Goal: Information Seeking & Learning: Learn about a topic

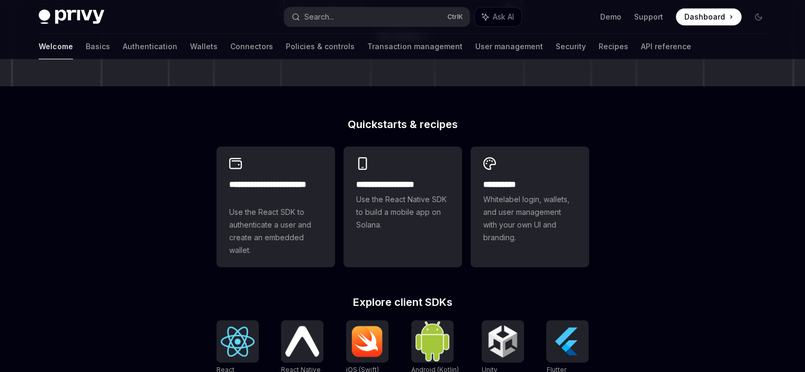
scroll to position [177, 0]
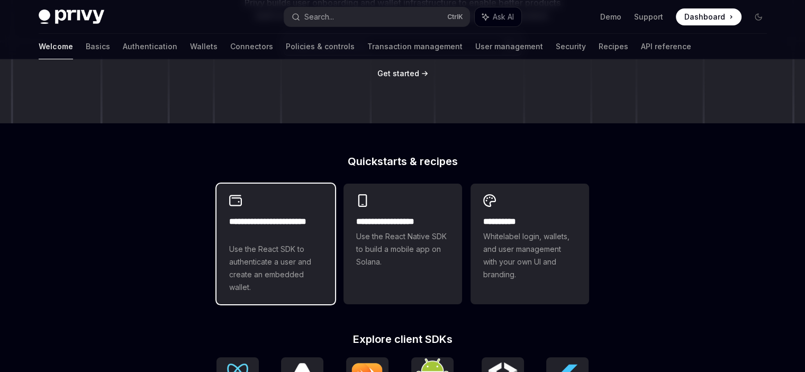
click at [295, 227] on div "**********" at bounding box center [275, 244] width 119 height 121
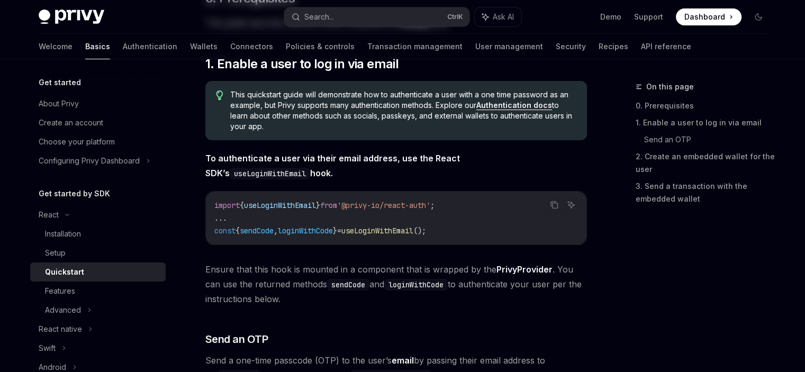
type textarea "*"
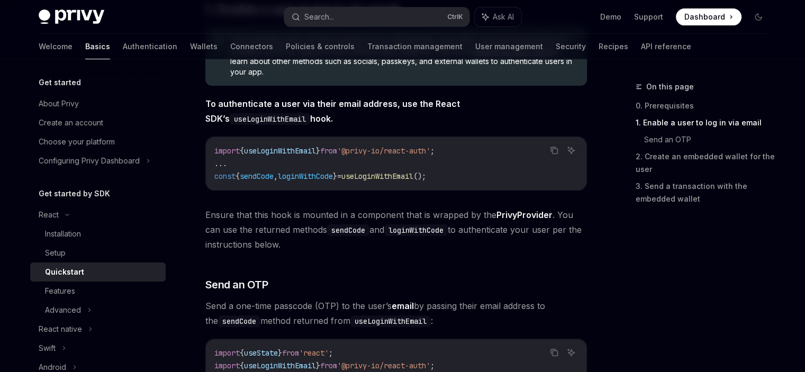
scroll to position [212, 0]
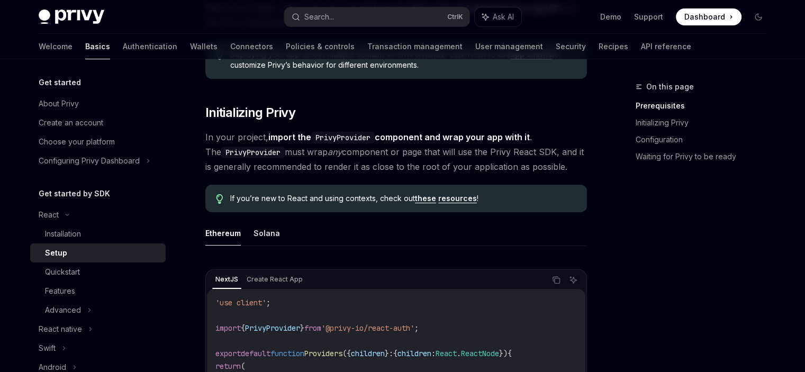
scroll to position [159, 0]
click at [267, 232] on button "Solana" at bounding box center [267, 232] width 26 height 25
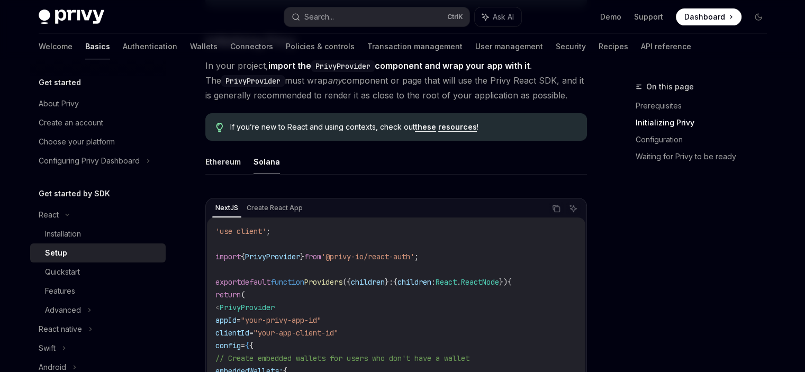
scroll to position [265, 0]
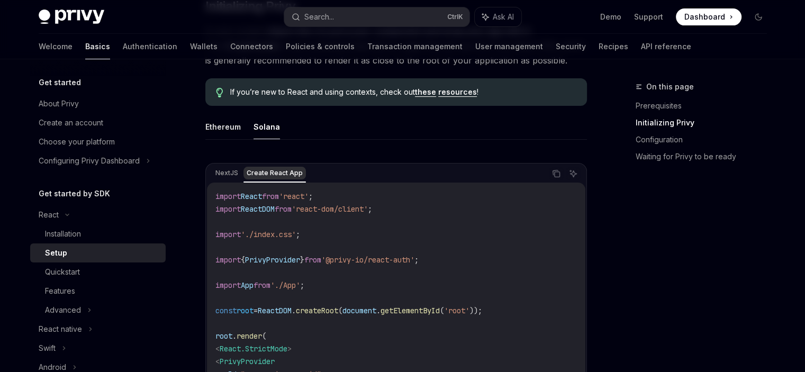
click at [243, 175] on div "Create React App" at bounding box center [274, 173] width 62 height 13
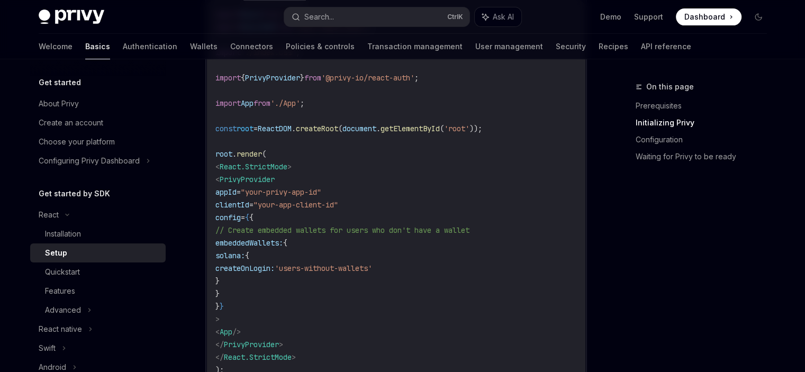
scroll to position [476, 0]
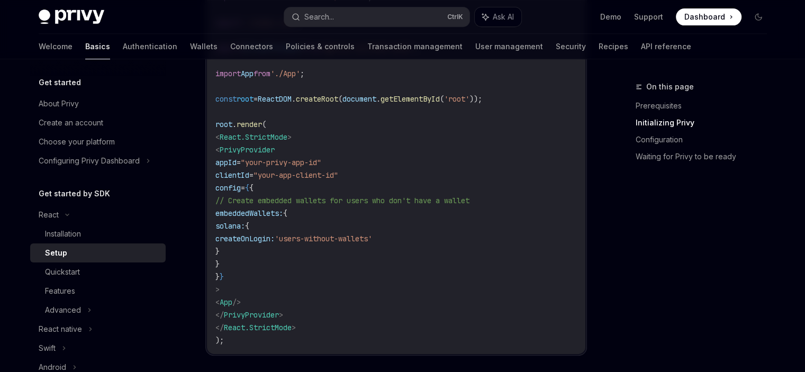
click at [236, 256] on code "import React from 'react' ; import ReactDOM from 'react-dom/client' ; import '.…" at bounding box center [396, 162] width 362 height 368
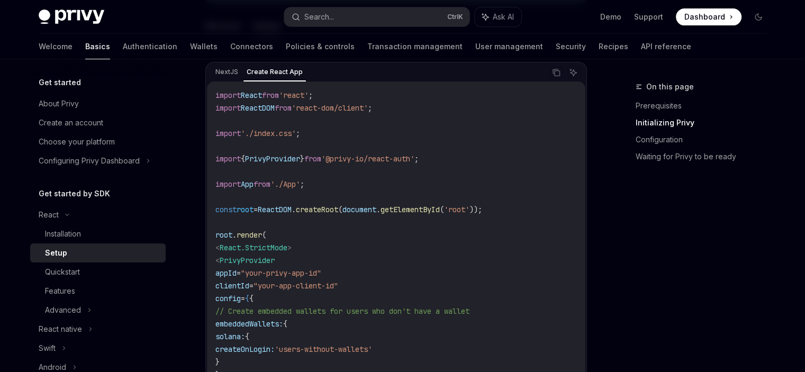
scroll to position [318, 0]
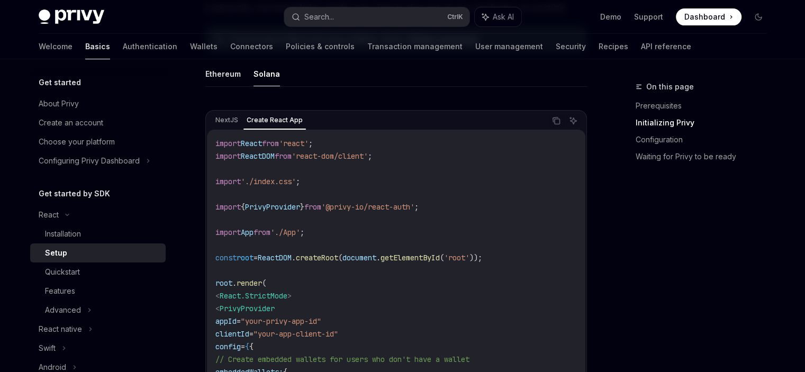
click at [252, 254] on span "root" at bounding box center [245, 258] width 17 height 10
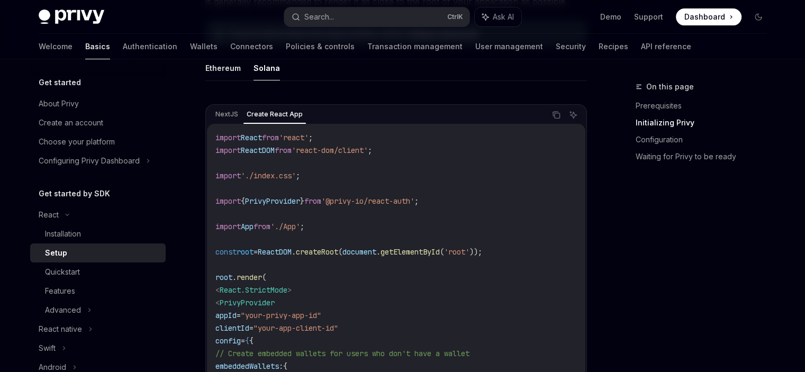
scroll to position [212, 0]
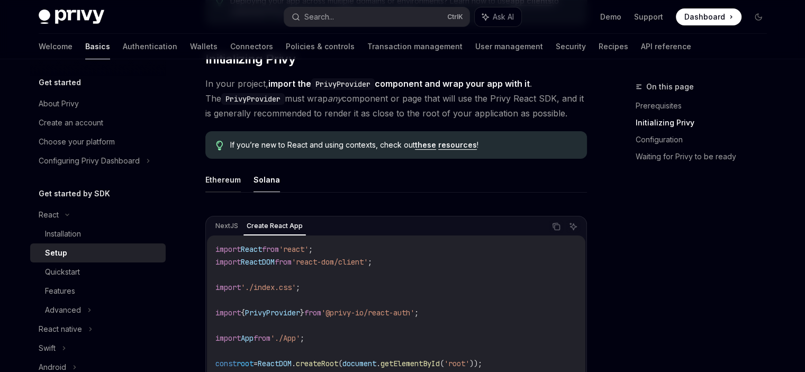
click at [231, 186] on button "Ethereum" at bounding box center [222, 179] width 35 height 25
click at [258, 175] on button "Solana" at bounding box center [267, 179] width 26 height 25
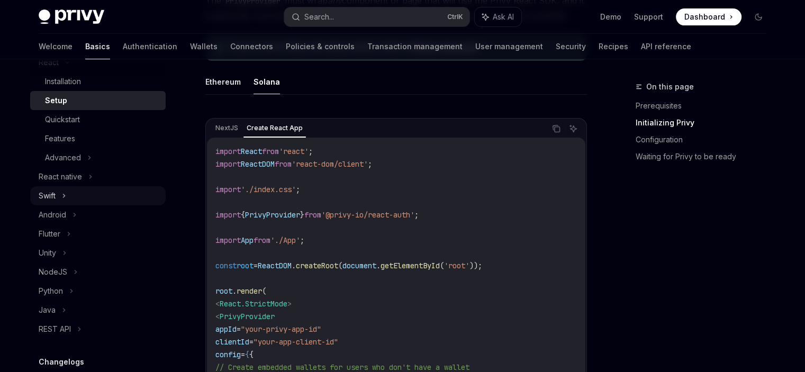
scroll to position [159, 0]
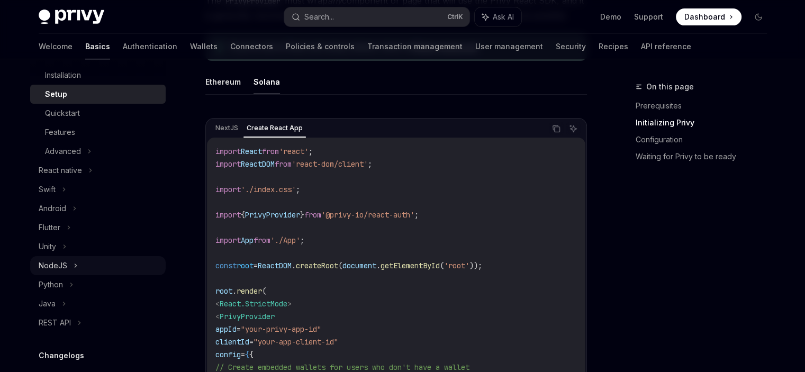
click at [57, 266] on div "NodeJS" at bounding box center [53, 265] width 29 height 13
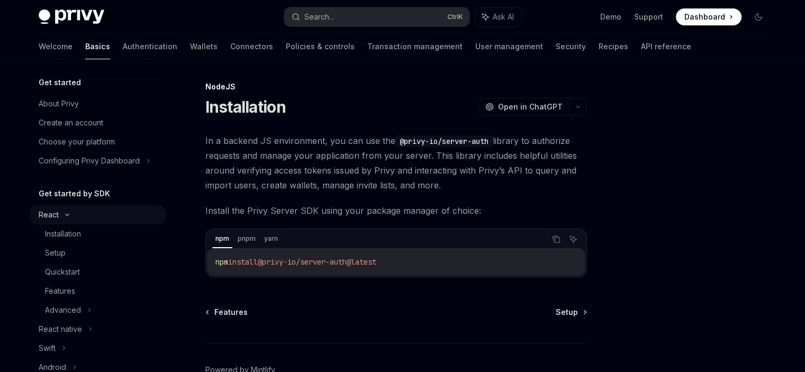
click at [54, 213] on div "React" at bounding box center [49, 215] width 20 height 13
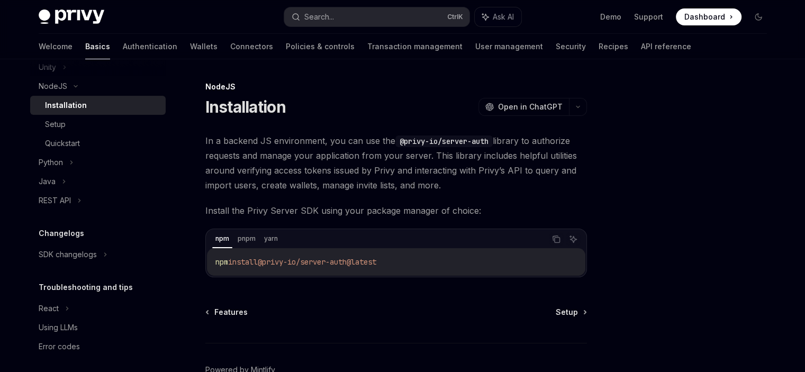
scroll to position [248, 0]
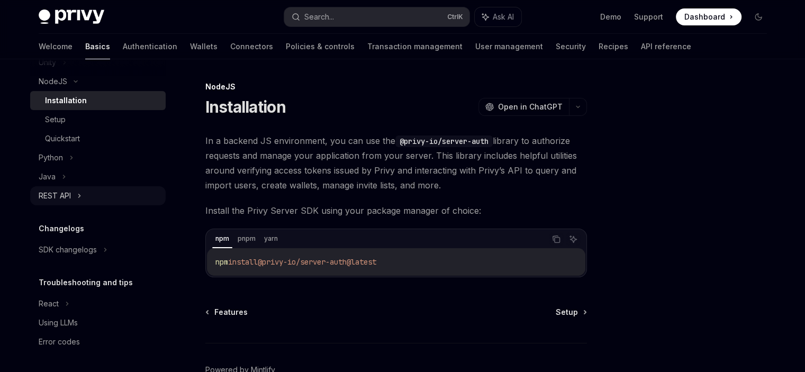
click at [62, 195] on div "REST API" at bounding box center [55, 196] width 32 height 13
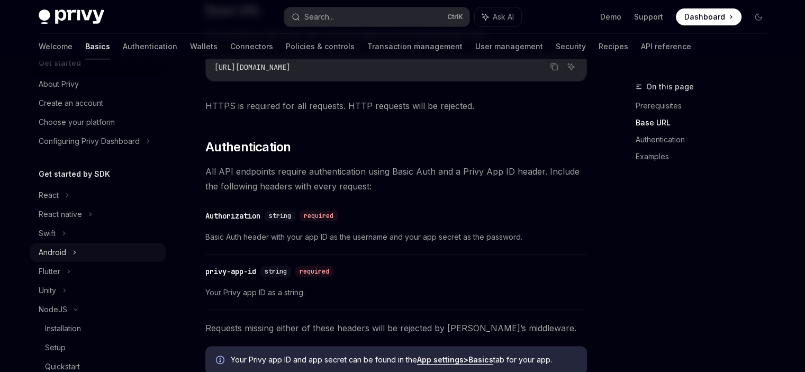
scroll to position [106, 0]
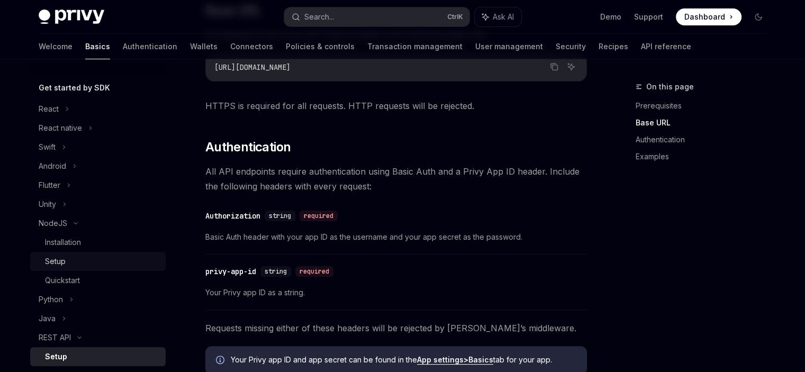
click at [53, 255] on div "Setup" at bounding box center [55, 261] width 21 height 13
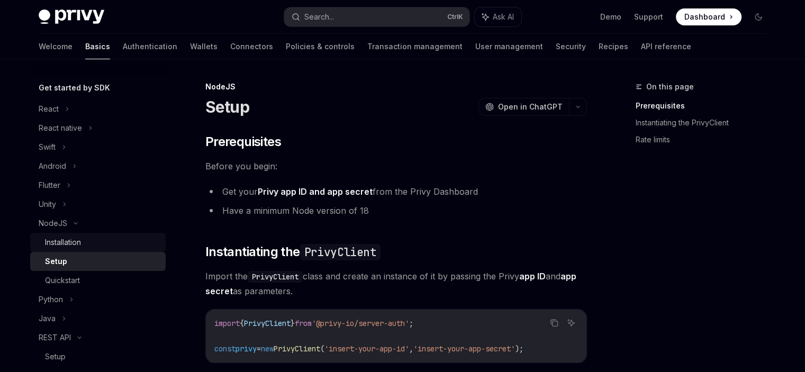
click at [60, 245] on div "Installation" at bounding box center [63, 242] width 36 height 13
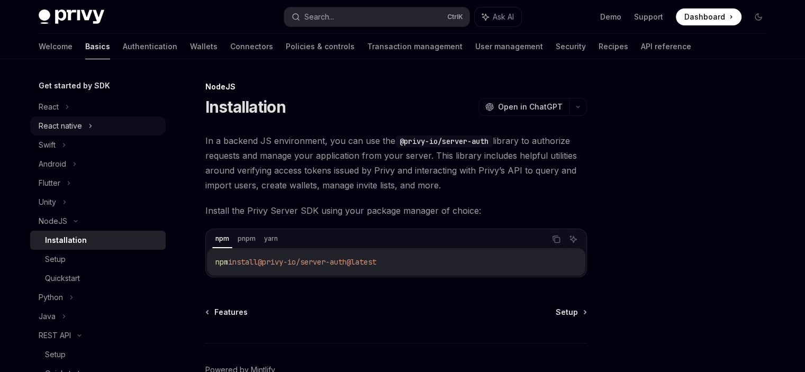
scroll to position [106, 0]
click at [63, 228] on div "NodeJS" at bounding box center [53, 223] width 29 height 13
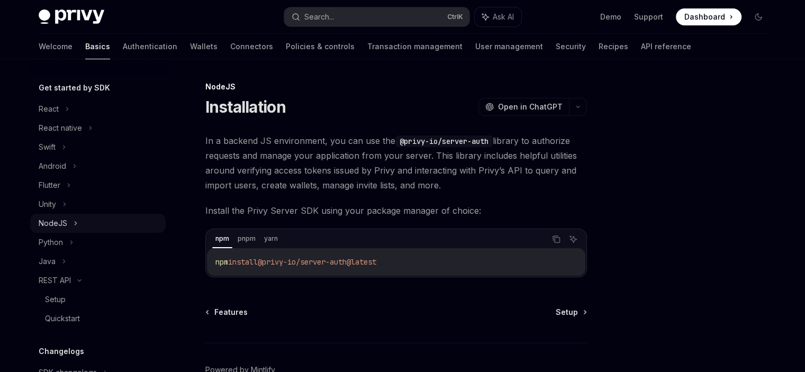
click at [63, 224] on div "NodeJS" at bounding box center [53, 223] width 29 height 13
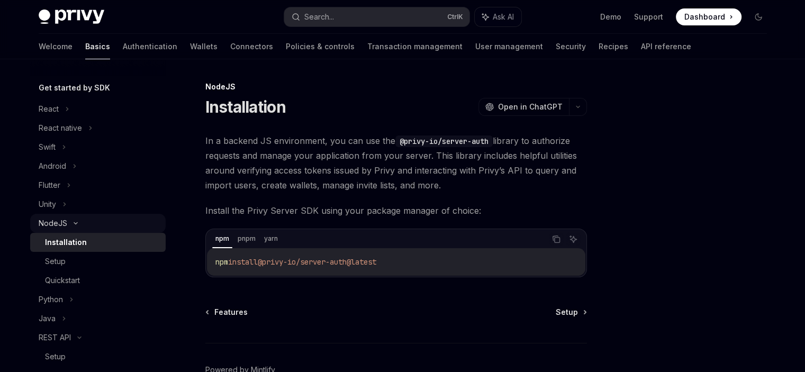
click at [64, 225] on div "NodeJS" at bounding box center [53, 223] width 29 height 13
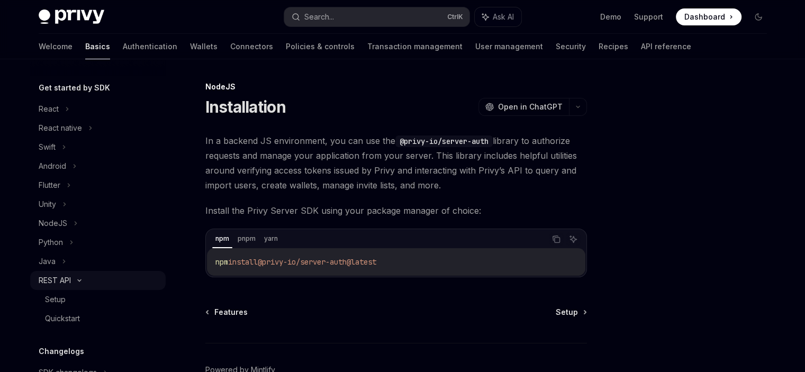
click at [52, 282] on div "REST API" at bounding box center [55, 280] width 32 height 13
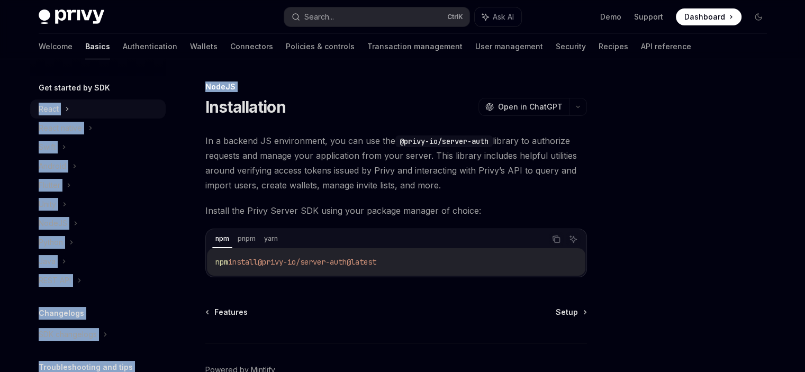
drag, startPoint x: 24, startPoint y: 110, endPoint x: 30, endPoint y: 106, distance: 6.5
click at [30, 106] on div "Get started About Privy Create an account Choose your platform Configuring Priv…" at bounding box center [402, 246] width 779 height 375
click at [28, 107] on div "NodeJS Installation OpenAI Open in ChatGPT OpenAI Open in ChatGPT In a backend …" at bounding box center [297, 257] width 584 height 354
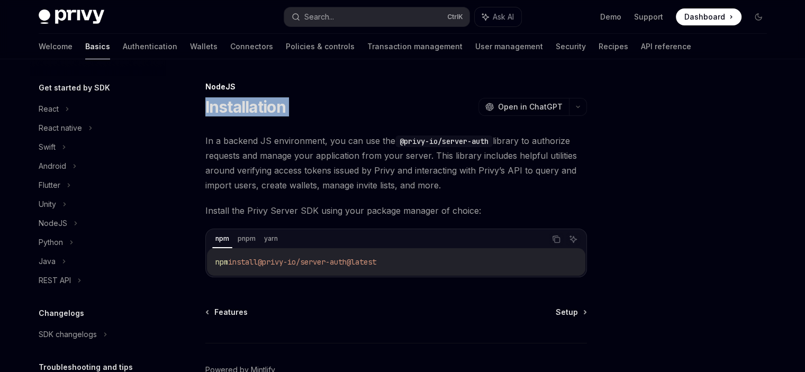
click at [28, 107] on div "NodeJS Installation OpenAI Open in ChatGPT OpenAI Open in ChatGPT In a backend …" at bounding box center [297, 257] width 584 height 354
click at [21, 111] on div "NodeJS Installation OpenAI Open in ChatGPT OpenAI Open in ChatGPT In a backend …" at bounding box center [297, 257] width 584 height 354
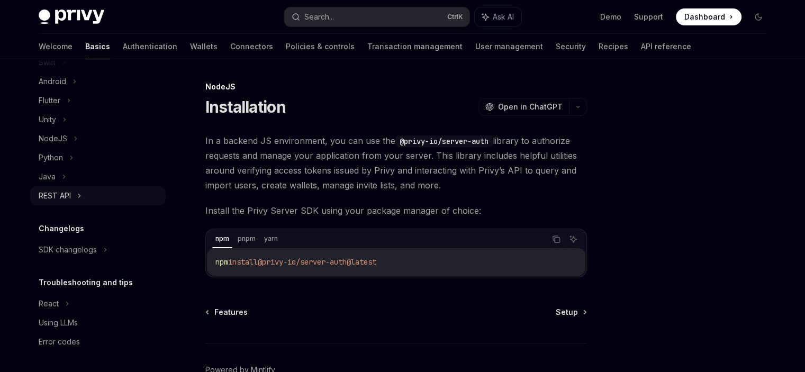
click at [62, 204] on div "REST API" at bounding box center [98, 195] width 136 height 19
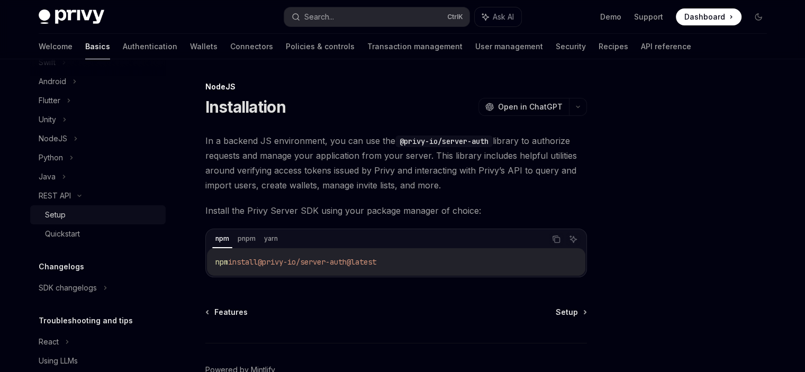
type textarea "*"
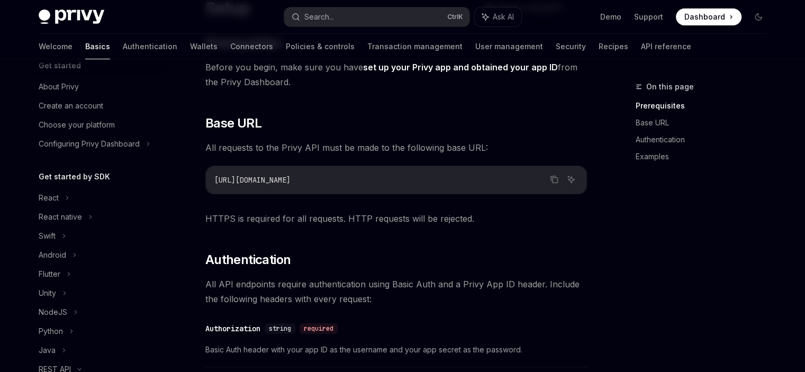
scroll to position [106, 0]
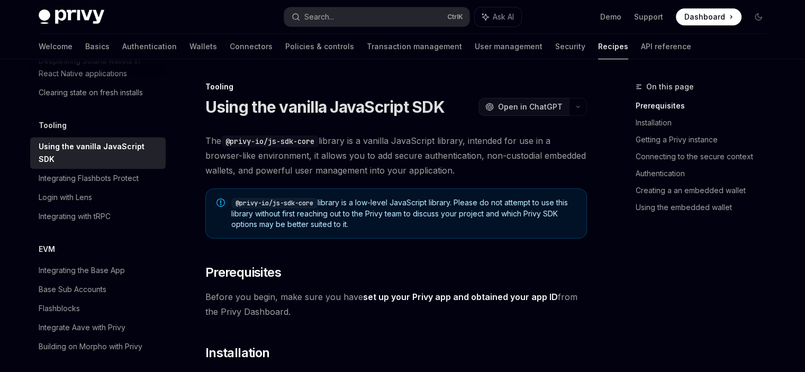
drag, startPoint x: 517, startPoint y: 109, endPoint x: 502, endPoint y: 110, distance: 15.4
click at [502, 110] on span "Open in ChatGPT" at bounding box center [530, 107] width 65 height 11
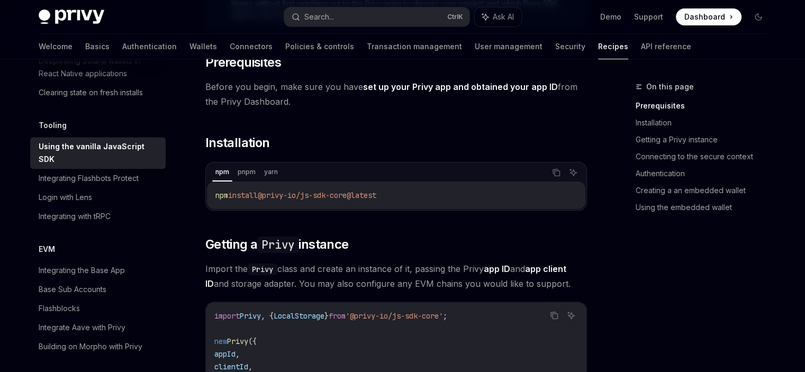
scroll to position [212, 0]
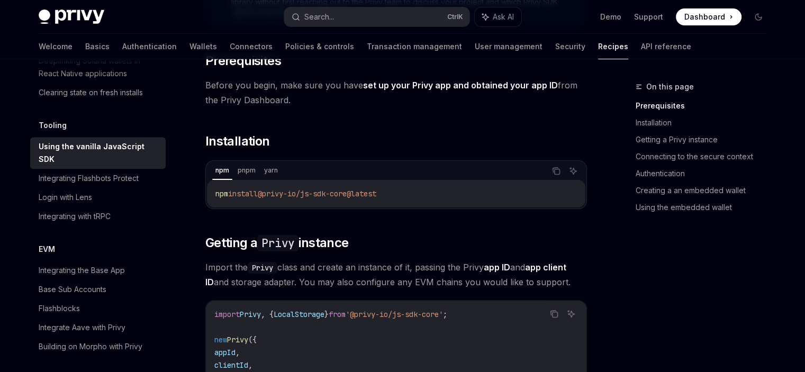
drag, startPoint x: 328, startPoint y: 188, endPoint x: 174, endPoint y: 205, distance: 155.0
click at [394, 198] on code "npm install @privy-io/js-sdk-core@latest" at bounding box center [396, 193] width 362 height 13
click at [394, 191] on code "npm install @privy-io/js-sdk-core@latest" at bounding box center [396, 193] width 362 height 13
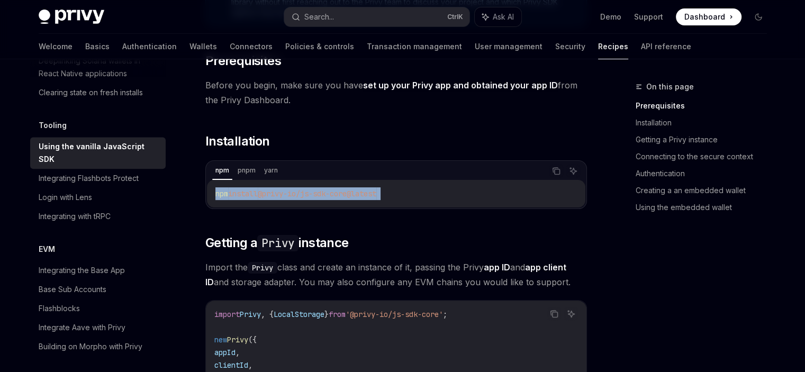
click at [394, 191] on code "npm install @privy-io/js-sdk-core@latest" at bounding box center [396, 193] width 362 height 13
copy div "npm install @privy-io/js-sdk-core@latest"
click at [372, 166] on div "npm pnpm yarn" at bounding box center [378, 171] width 333 height 18
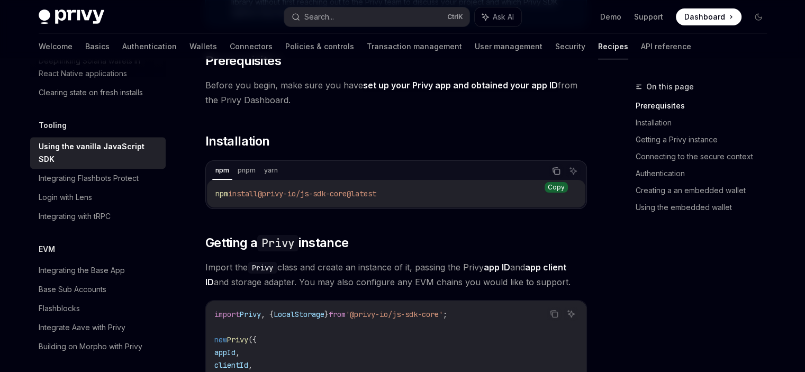
click at [556, 165] on button "Copy the contents from the code block" at bounding box center [556, 171] width 14 height 14
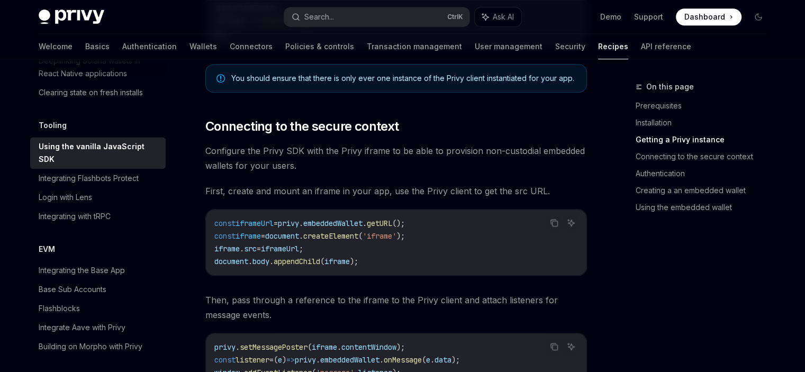
scroll to position [371, 0]
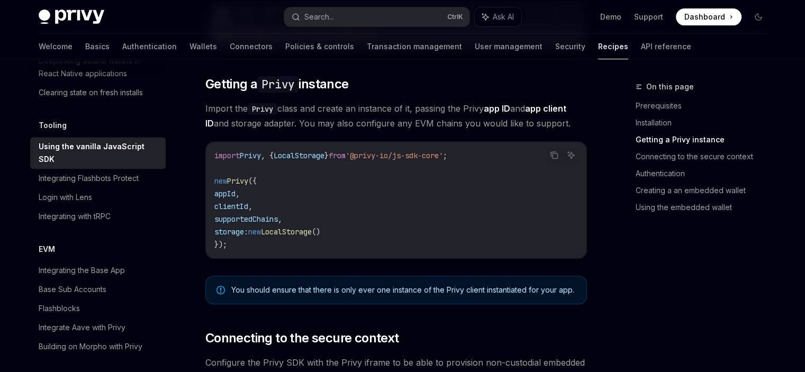
drag, startPoint x: 283, startPoint y: 60, endPoint x: 254, endPoint y: 69, distance: 30.0
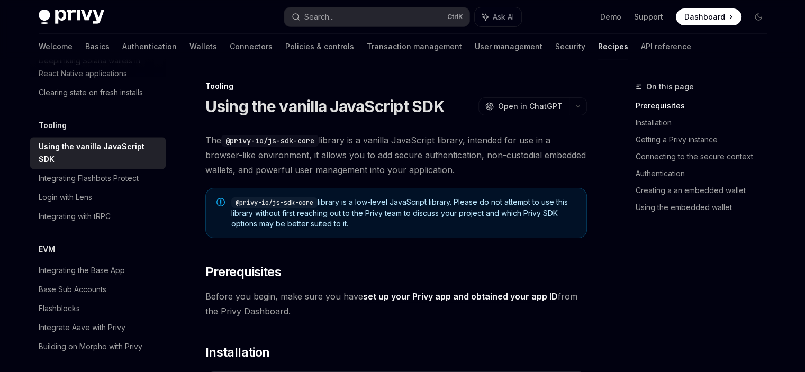
scroll to position [0, 0]
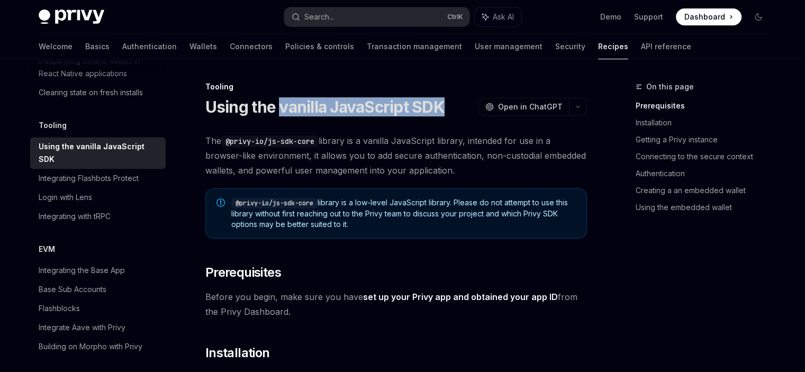
drag, startPoint x: 279, startPoint y: 104, endPoint x: 444, endPoint y: 110, distance: 164.7
click at [444, 110] on h1 "Using the vanilla JavaScript SDK" at bounding box center [324, 106] width 239 height 19
copy h1 "vanilla JavaScript SDK"
